Goal: Information Seeking & Learning: Learn about a topic

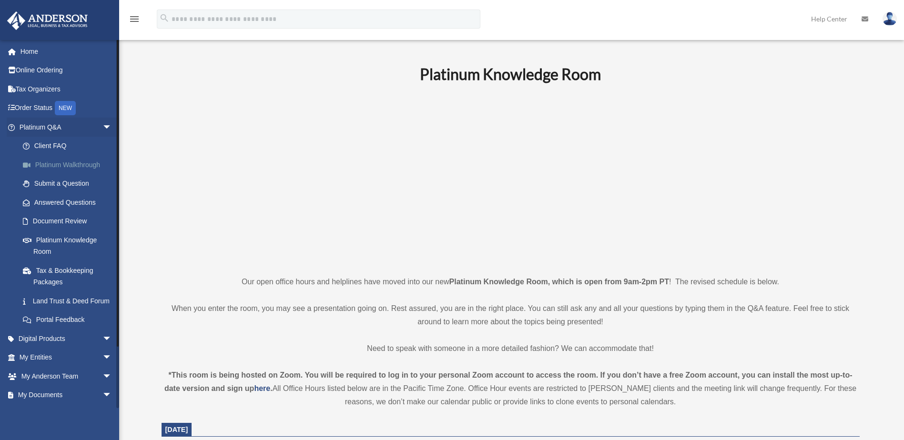
click at [89, 160] on link "Platinum Walkthrough" at bounding box center [69, 164] width 113 height 19
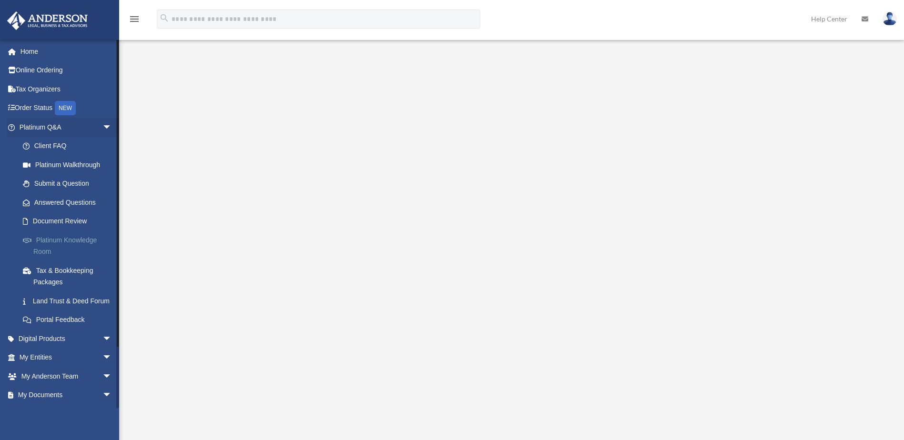
click at [63, 240] on link "Platinum Knowledge Room" at bounding box center [69, 246] width 113 height 30
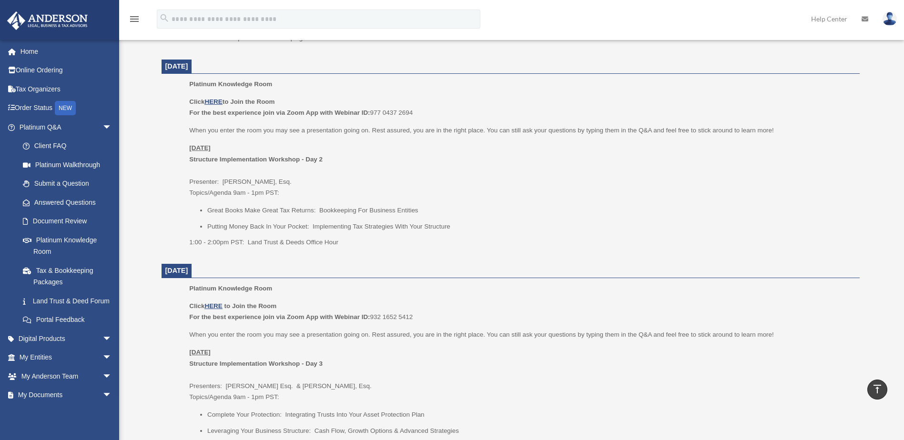
scroll to position [667, 0]
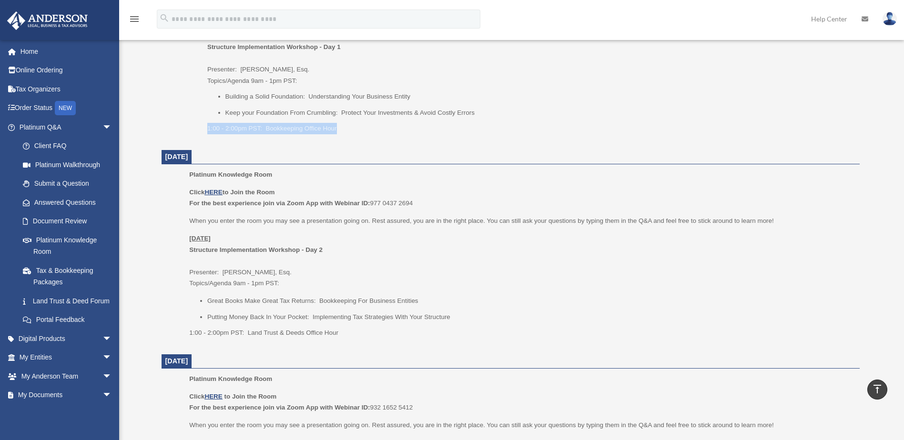
drag, startPoint x: 340, startPoint y: 129, endPoint x: 181, endPoint y: 119, distance: 158.9
click at [181, 119] on ul "Platinum Knowledge Room Click HERE to Join the Room For the best experience joi…" at bounding box center [510, 53] width 684 height 174
click at [396, 132] on p "1:00 - 2:00pm PST: Bookkeeping Office Hour" at bounding box center [529, 128] width 645 height 11
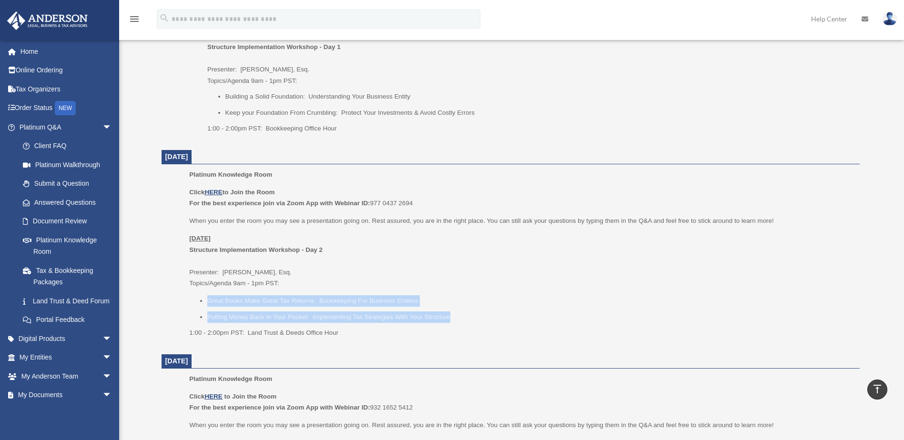
drag, startPoint x: 452, startPoint y: 314, endPoint x: 169, endPoint y: 291, distance: 284.4
click at [169, 291] on ul "Platinum Knowledge Room Click HERE to Join the Room For the best experience joi…" at bounding box center [510, 257] width 684 height 176
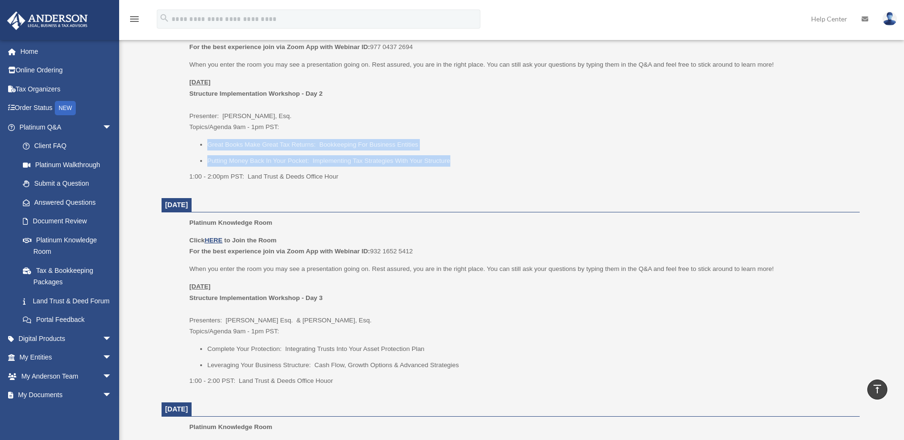
scroll to position [714, 0]
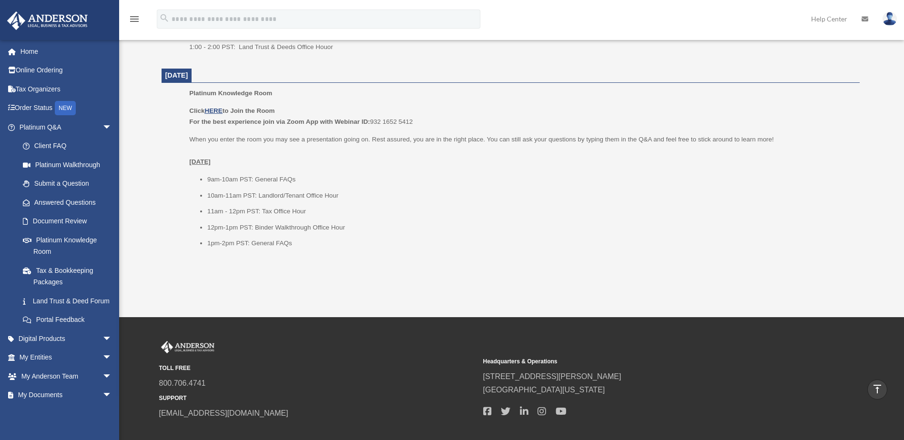
scroll to position [1213, 0]
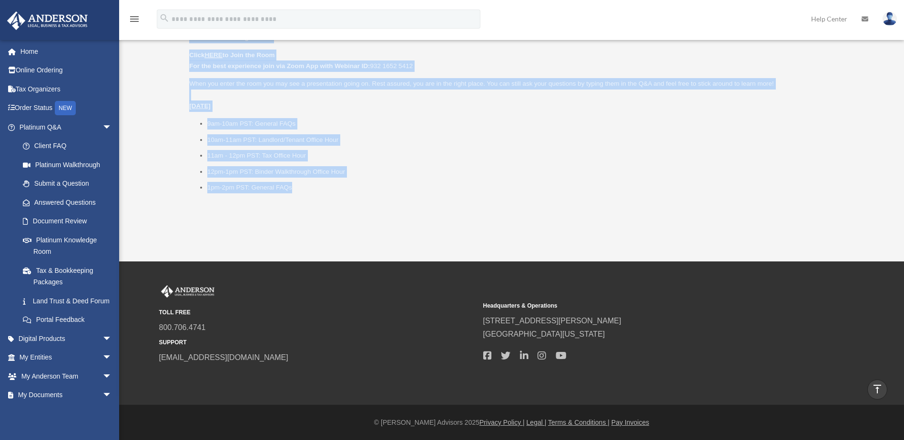
drag, startPoint x: 148, startPoint y: 164, endPoint x: 406, endPoint y: 213, distance: 262.8
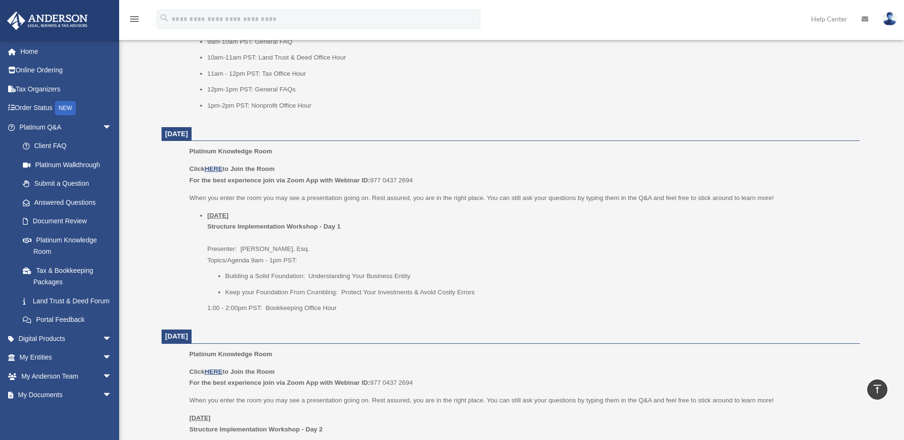
scroll to position [451, 0]
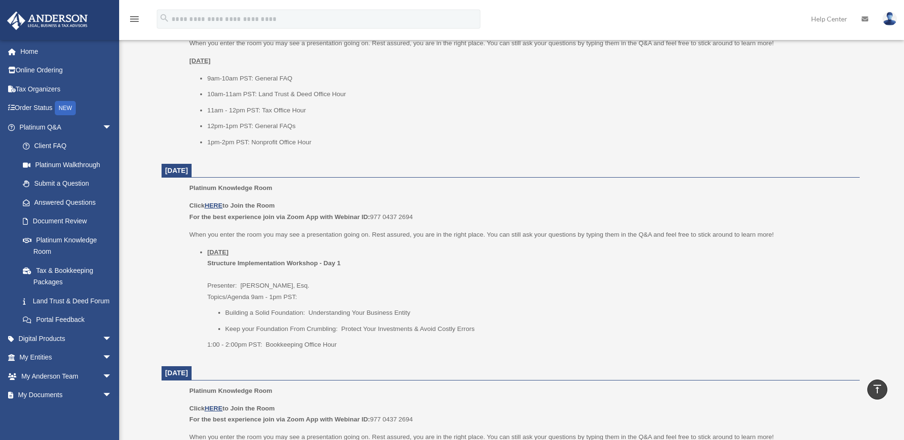
click at [164, 245] on dd "Platinum Knowledge Room Click HERE to Join the Room For the best experience joi…" at bounding box center [510, 269] width 698 height 174
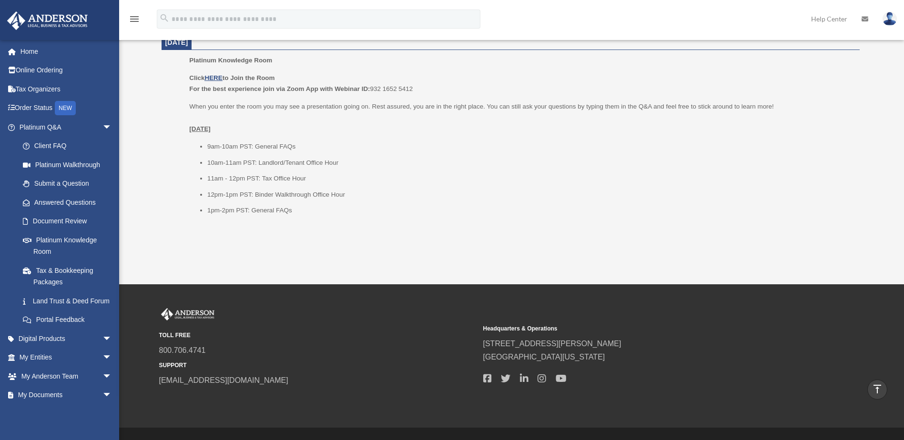
scroll to position [1213, 0]
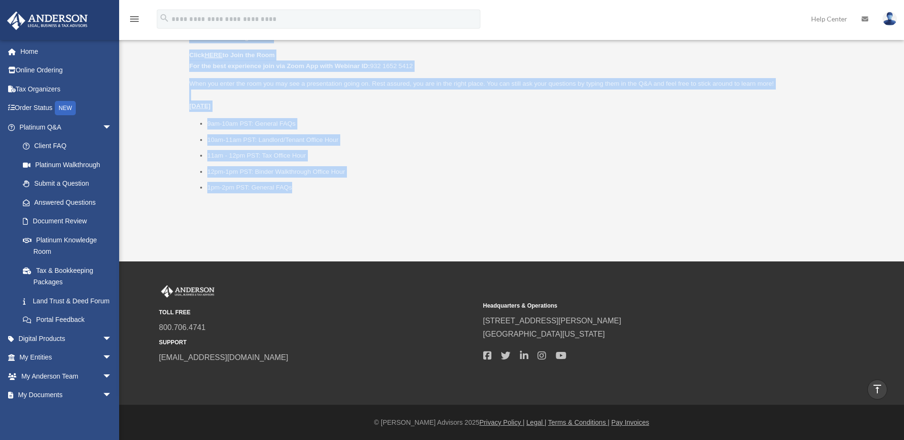
drag, startPoint x: 149, startPoint y: 168, endPoint x: 322, endPoint y: 209, distance: 178.0
copy dl "Loremipsu 93, 0964 Dolorsit Ametconse Adip Elits DOEI te Inci utl Etdo Mag ali …"
click at [587, 164] on ul "9am-10am PST: General FAQs 10am-11am PST: Landlord/Tenant Office Hour 11am - 12…" at bounding box center [520, 155] width 663 height 75
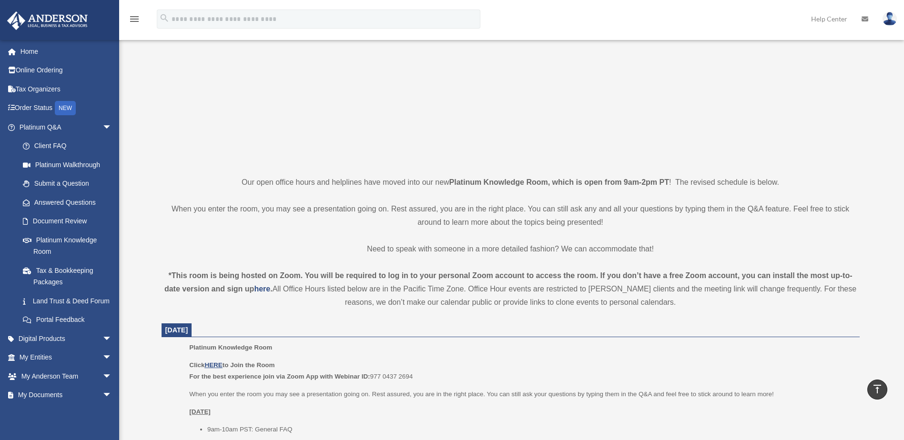
scroll to position [0, 0]
